Goal: Register for event/course

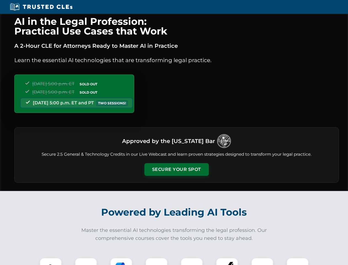
click at [176, 169] on button "Secure Your Spot" at bounding box center [176, 169] width 65 height 13
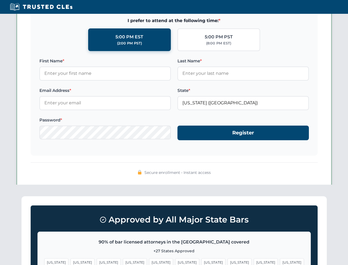
click at [175, 261] on span "[US_STATE]" at bounding box center [187, 262] width 24 height 8
click at [201, 261] on span "[US_STATE]" at bounding box center [213, 262] width 24 height 8
click at [254, 261] on span "[US_STATE]" at bounding box center [266, 262] width 24 height 8
